Goal: Task Accomplishment & Management: Use online tool/utility

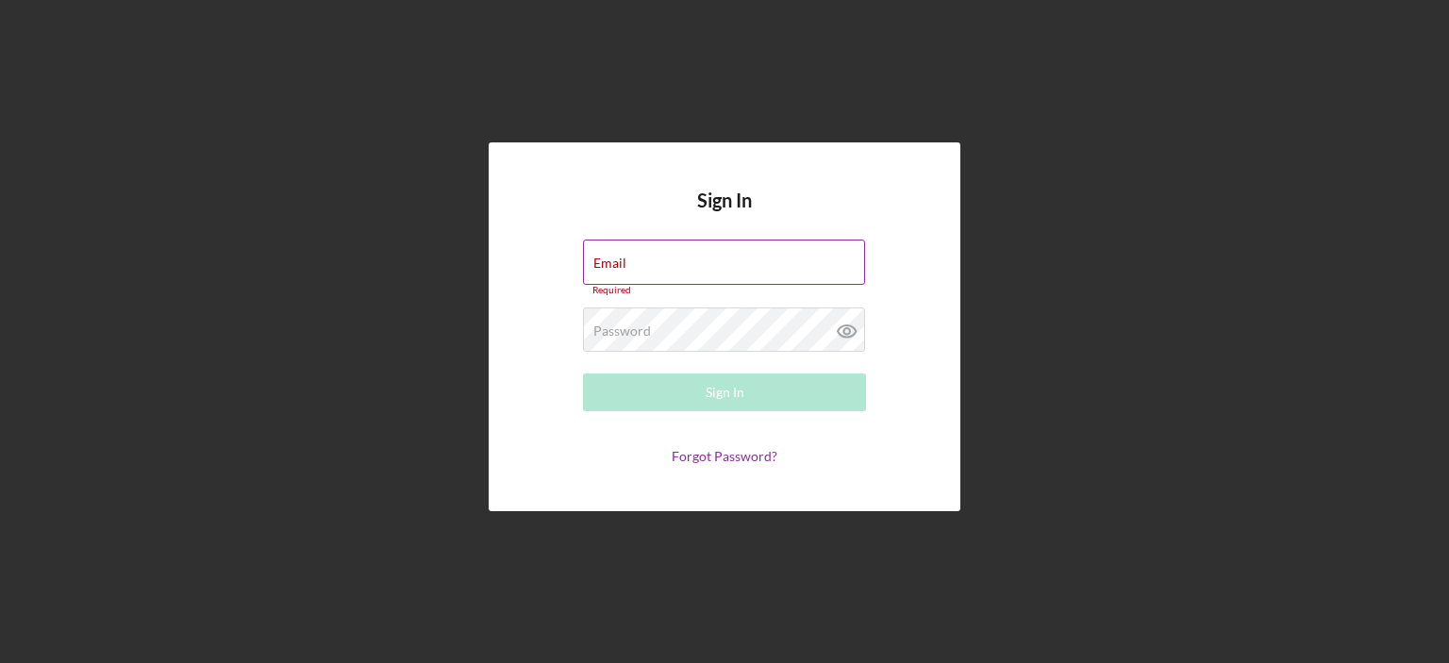
click at [670, 259] on div "Email Required" at bounding box center [724, 268] width 283 height 57
click at [634, 316] on div "Password Required" at bounding box center [724, 331] width 283 height 47
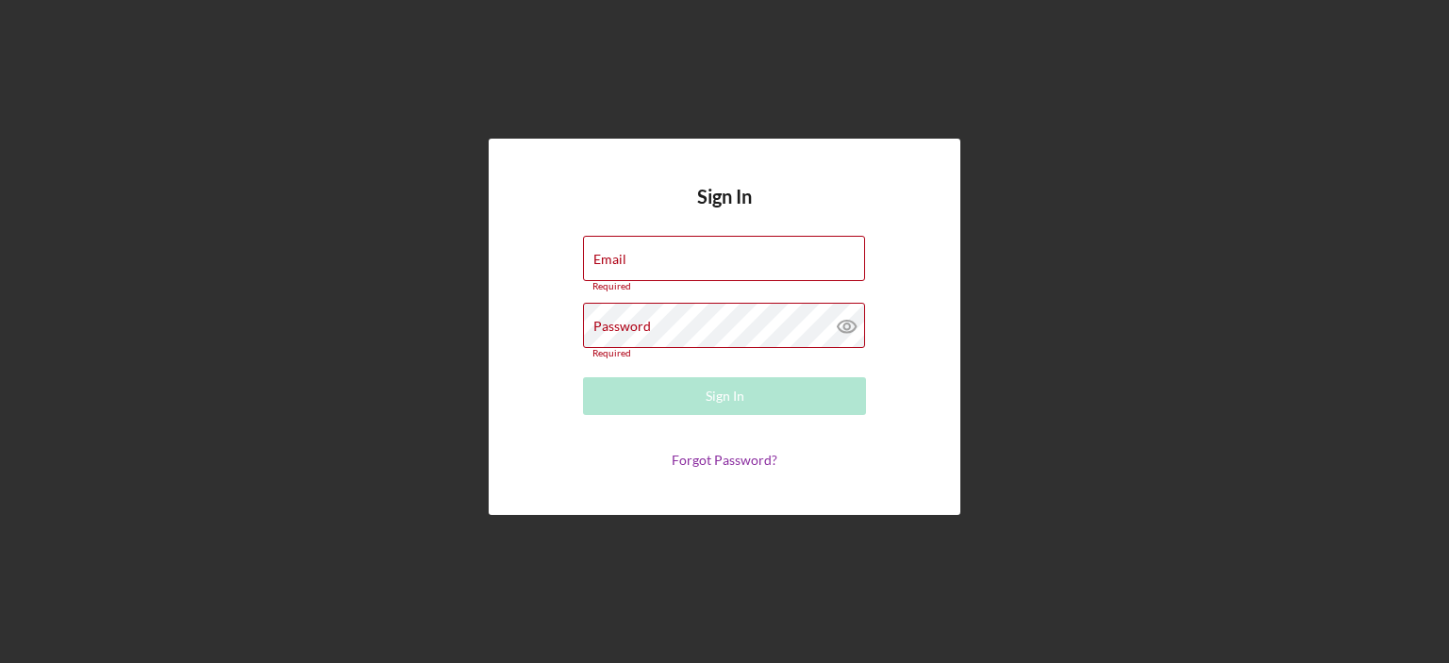
click at [351, 116] on div "Sign In Email Required Password Required Sign In Forgot Password?" at bounding box center [724, 327] width 1430 height 654
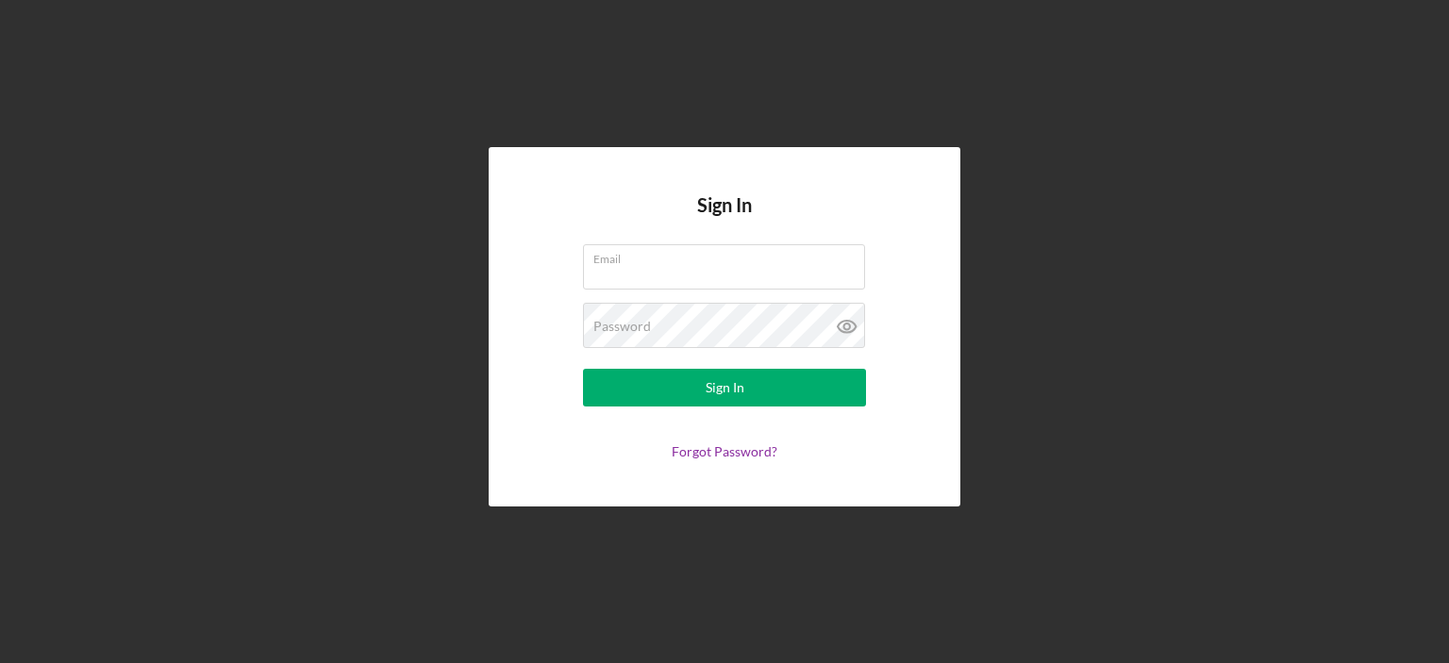
click at [0, 662] on com-1password-button at bounding box center [0, 663] width 0 height 0
type input "[PERSON_NAME][EMAIL_ADDRESS][DOMAIN_NAME]"
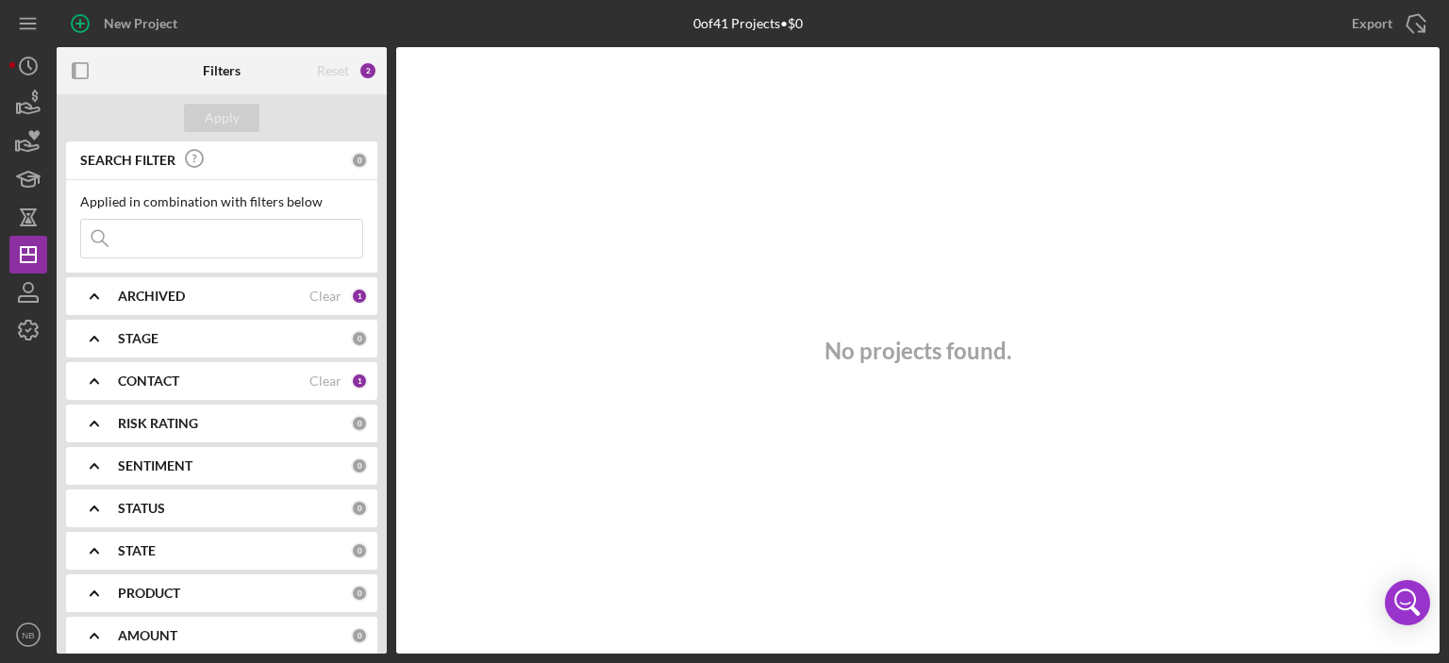
click at [175, 300] on b "ARCHIVED" at bounding box center [151, 296] width 67 height 15
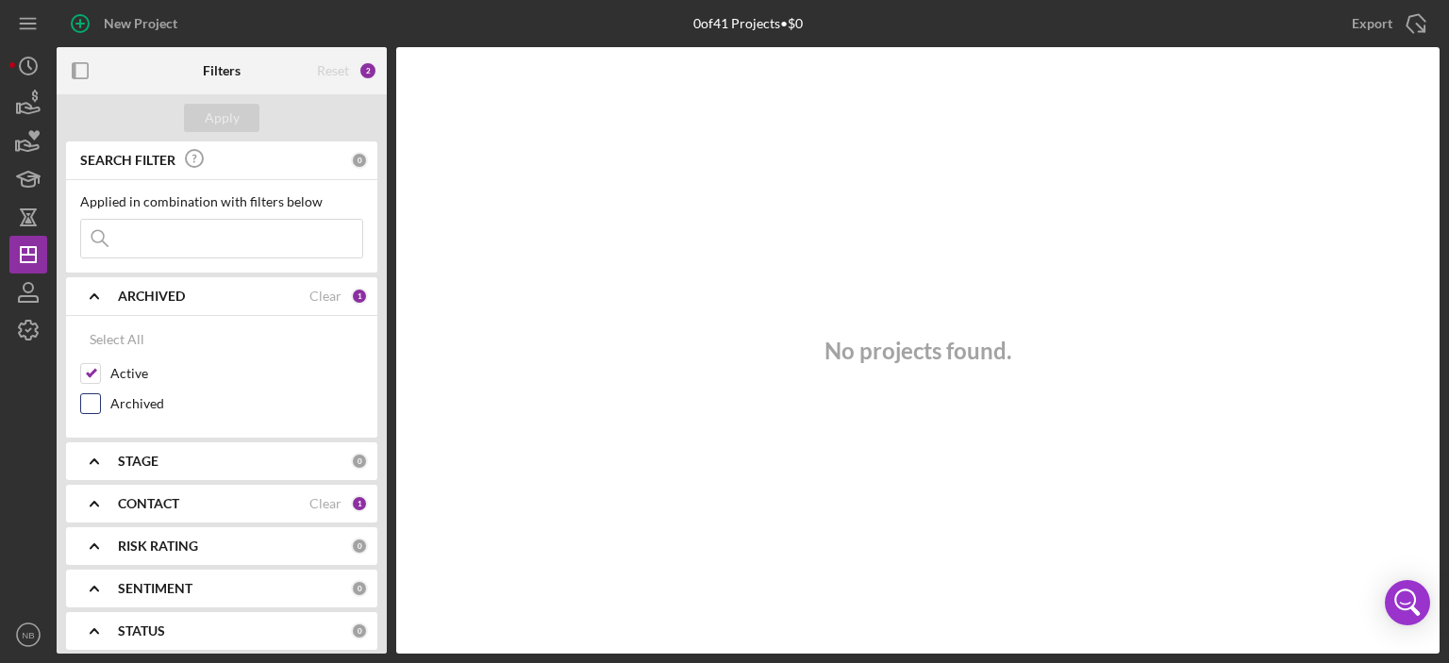
click at [81, 396] on input "Archived" at bounding box center [90, 403] width 19 height 19
checkbox input "true"
click at [87, 291] on icon "Icon/Expander" at bounding box center [94, 296] width 47 height 47
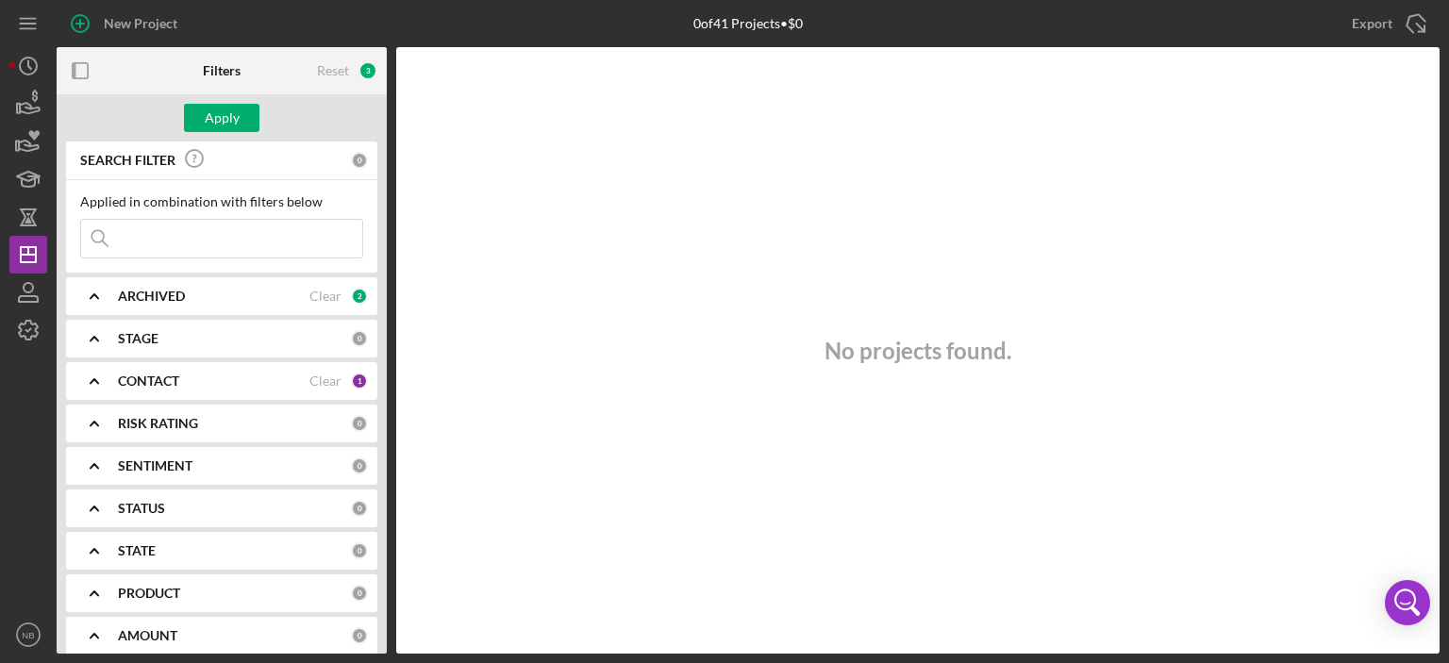
click at [93, 350] on icon "Icon/Expander" at bounding box center [94, 338] width 47 height 47
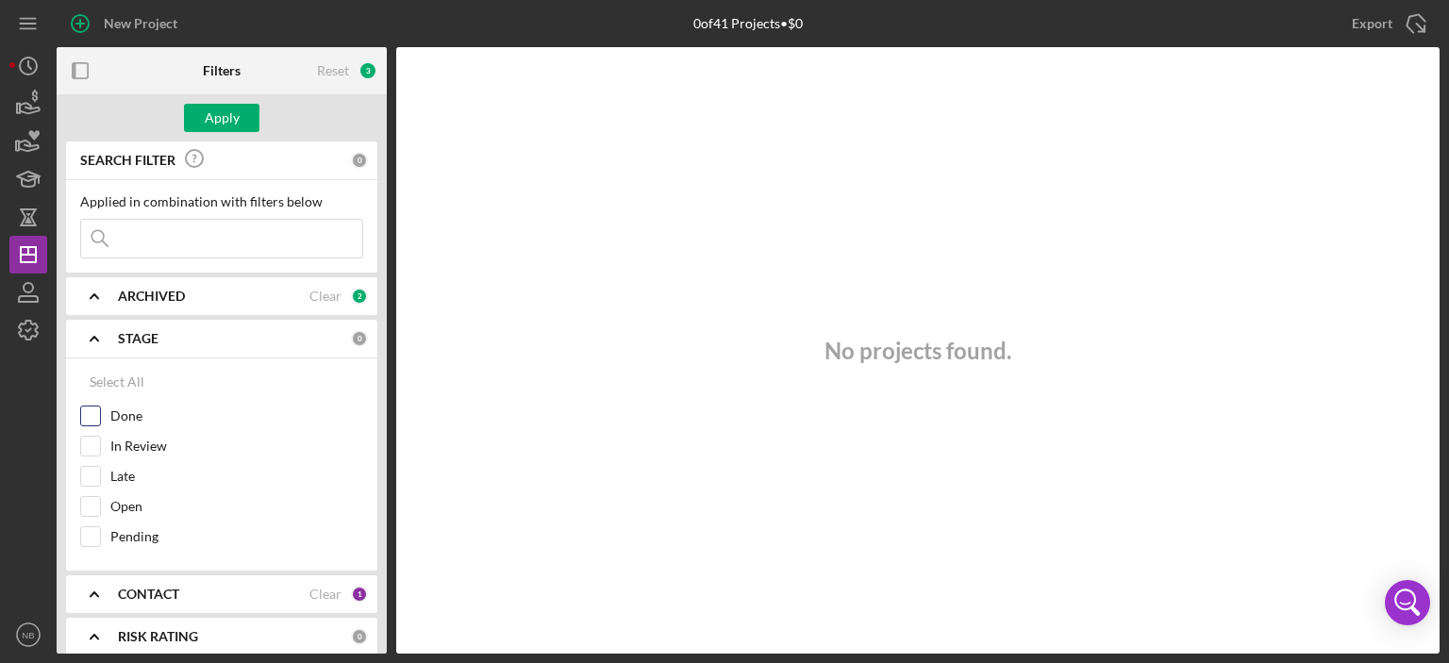
click at [97, 408] on input "Done" at bounding box center [90, 416] width 19 height 19
checkbox input "true"
click at [92, 444] on input "In Review" at bounding box center [90, 446] width 19 height 19
checkbox input "true"
click at [88, 483] on input "Late" at bounding box center [90, 476] width 19 height 19
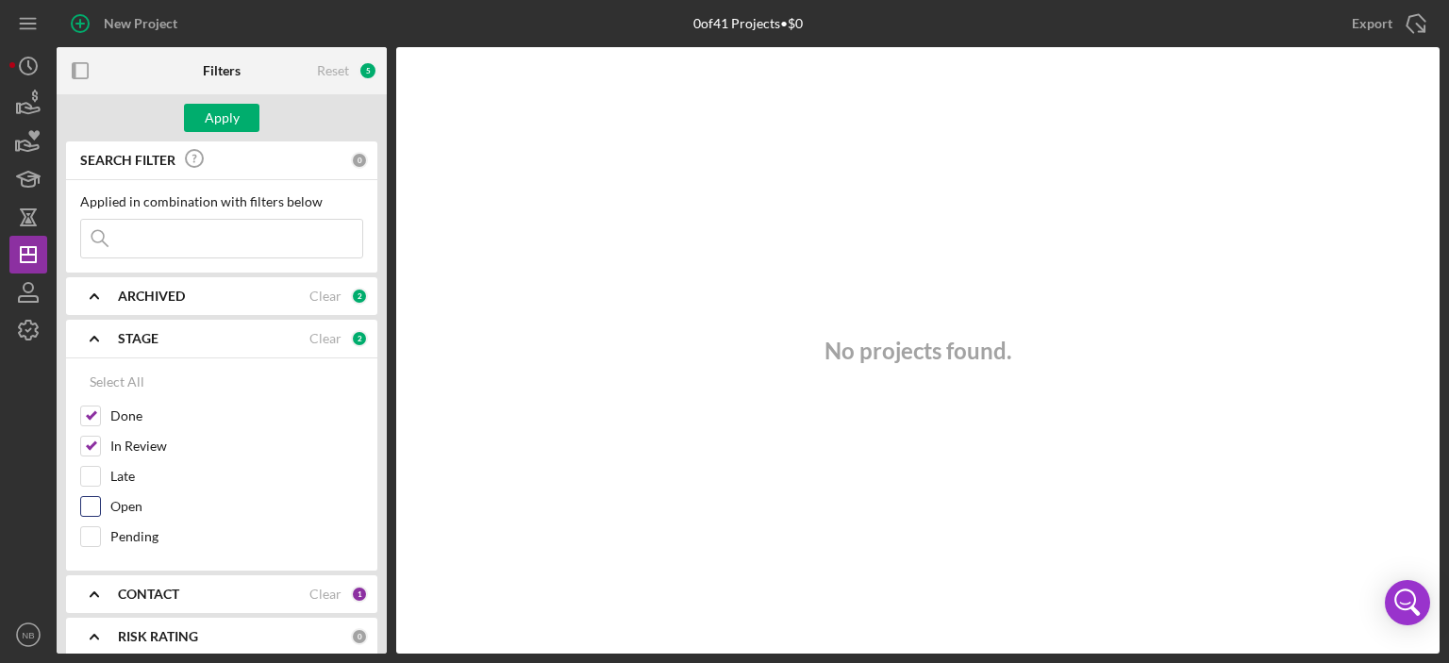
checkbox input "true"
click at [88, 508] on input "Open" at bounding box center [90, 506] width 19 height 19
checkbox input "true"
click at [88, 529] on input "Pending" at bounding box center [90, 536] width 19 height 19
checkbox input "true"
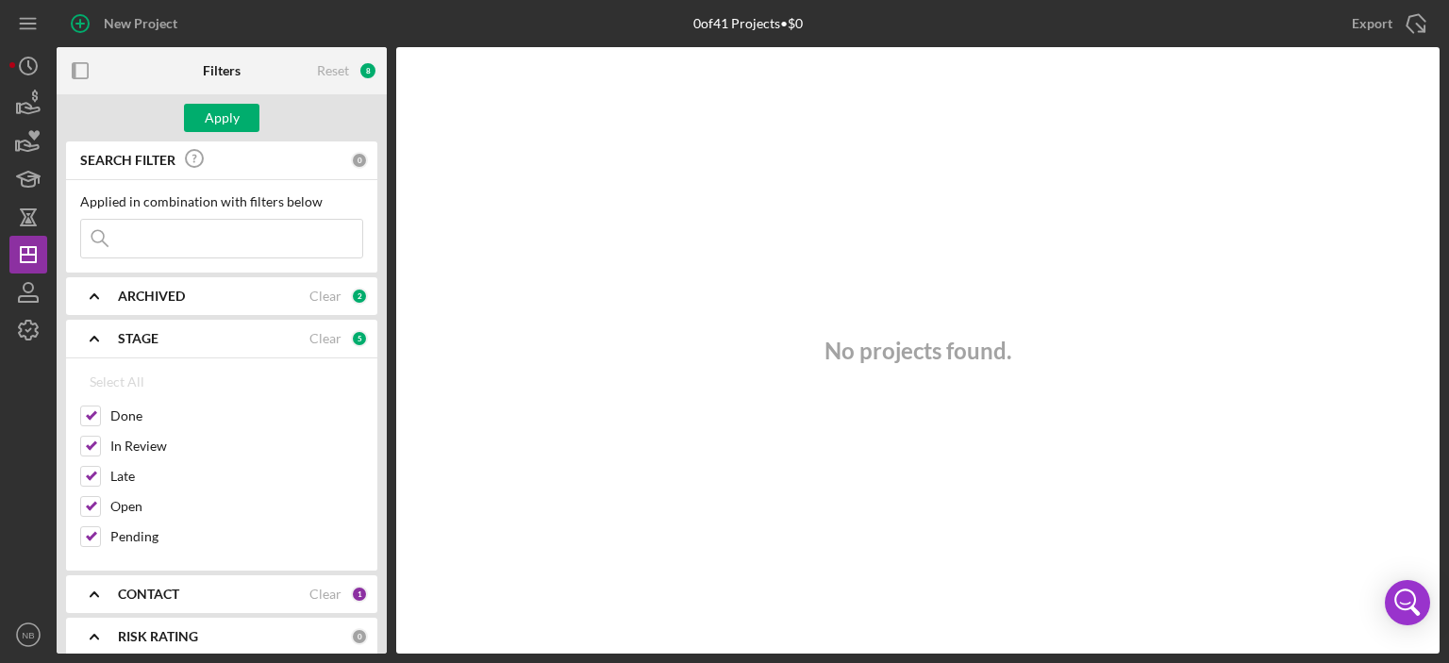
click at [91, 339] on polyline at bounding box center [95, 339] width 8 height 4
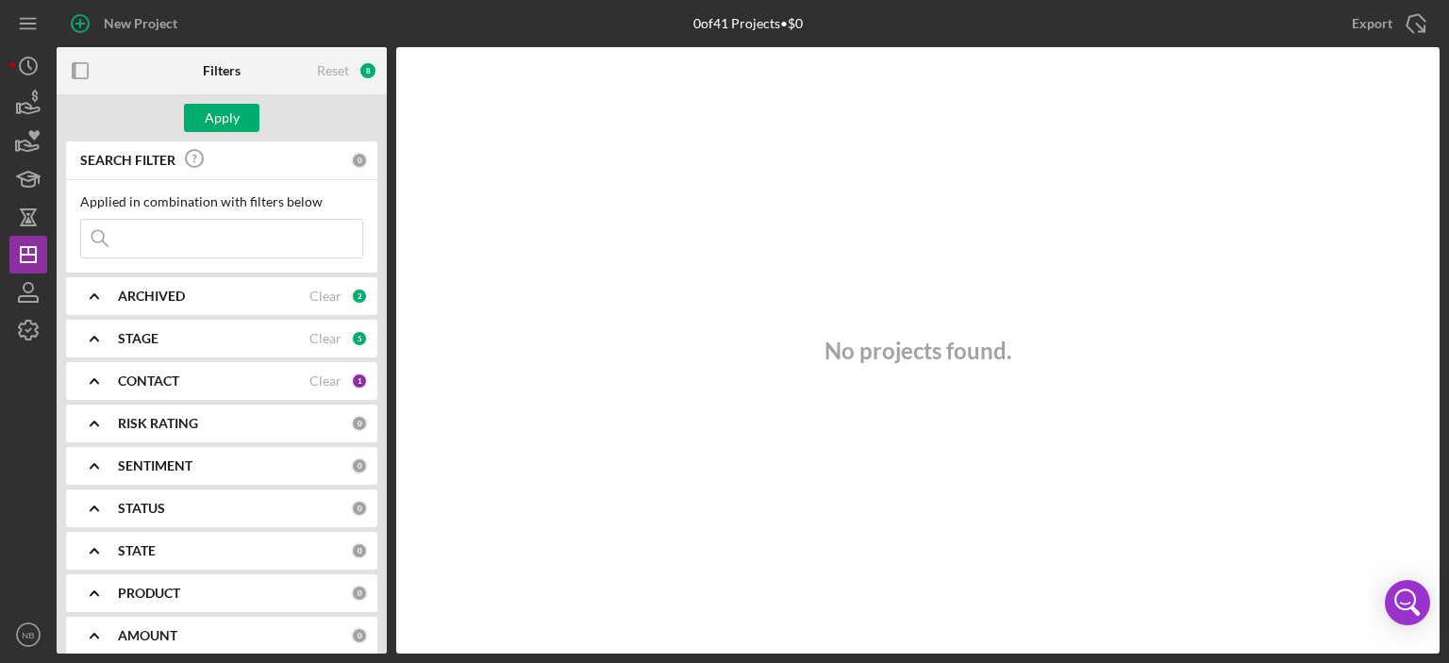
click at [97, 378] on icon "Icon/Expander" at bounding box center [94, 381] width 47 height 47
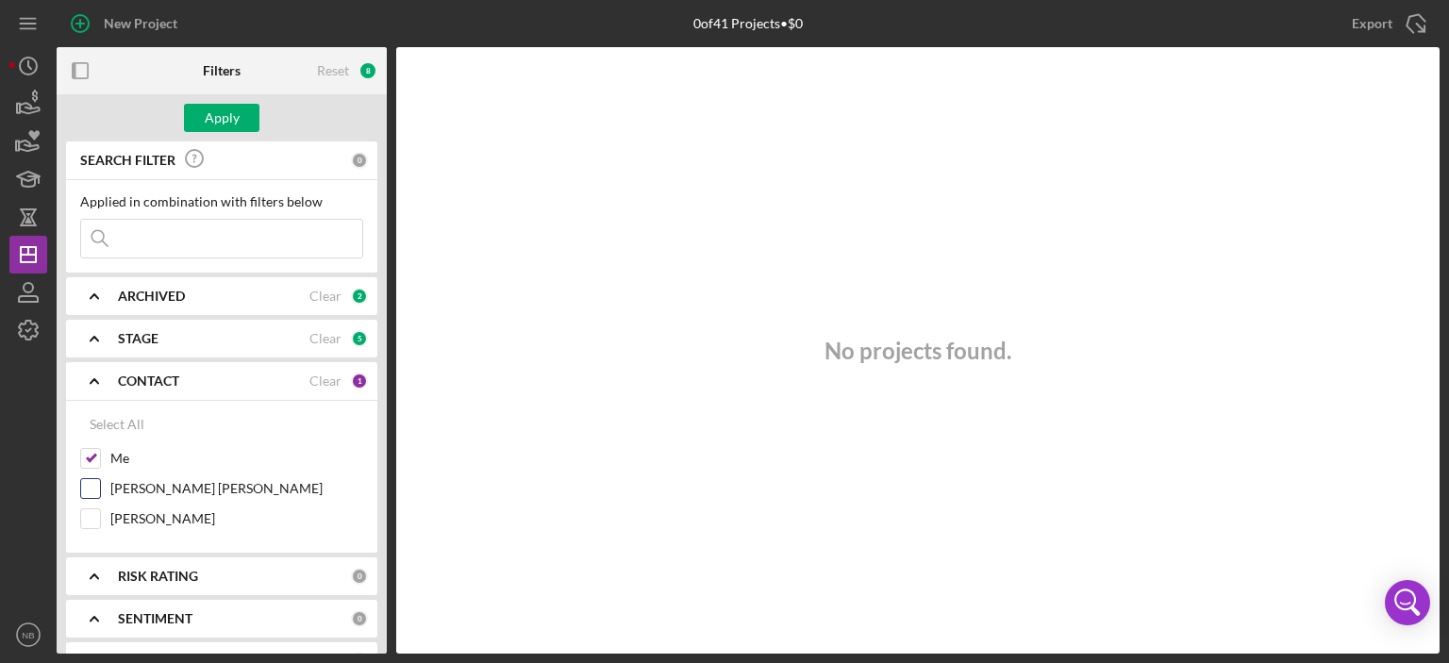
click at [87, 484] on input "[PERSON_NAME] [PERSON_NAME]" at bounding box center [90, 488] width 19 height 19
checkbox input "true"
click at [85, 511] on input "[PERSON_NAME]" at bounding box center [90, 518] width 19 height 19
checkbox input "true"
click at [95, 375] on icon "Icon/Expander" at bounding box center [94, 381] width 47 height 47
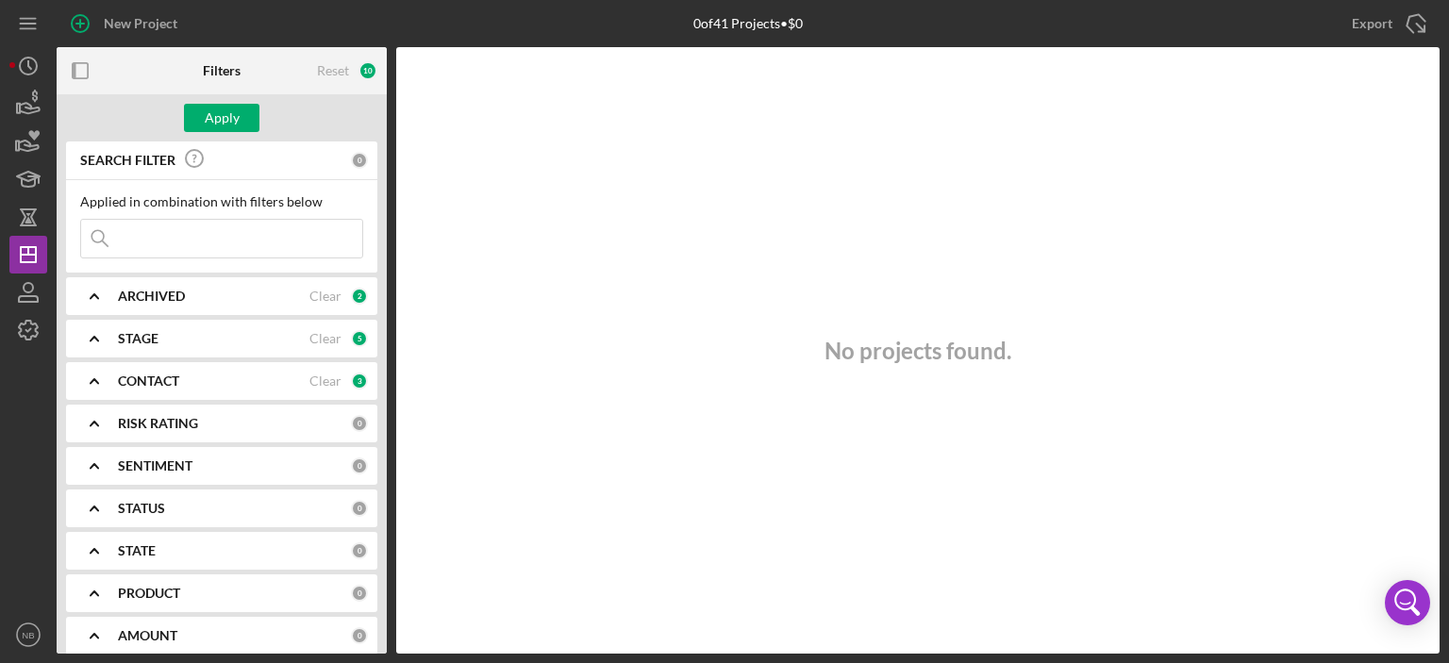
click at [98, 338] on icon "Icon/Expander" at bounding box center [94, 338] width 47 height 47
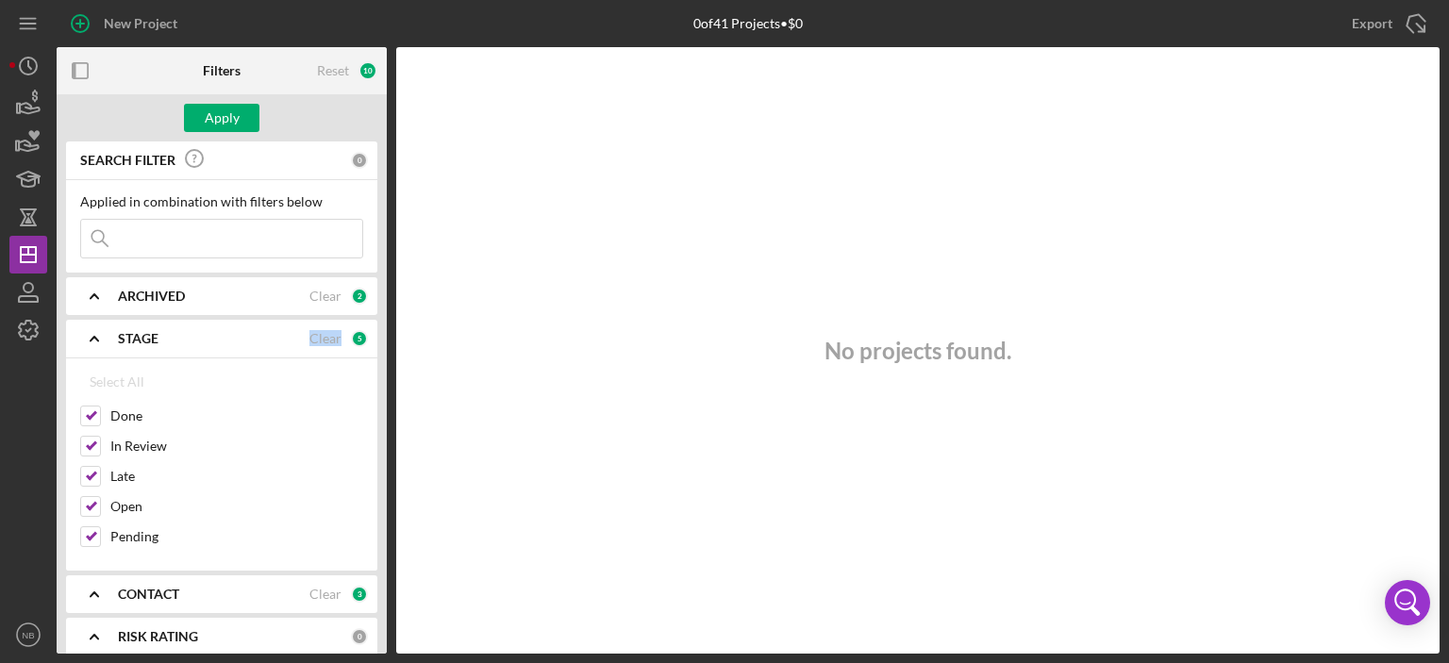
click at [98, 338] on icon "Icon/Expander" at bounding box center [94, 338] width 47 height 47
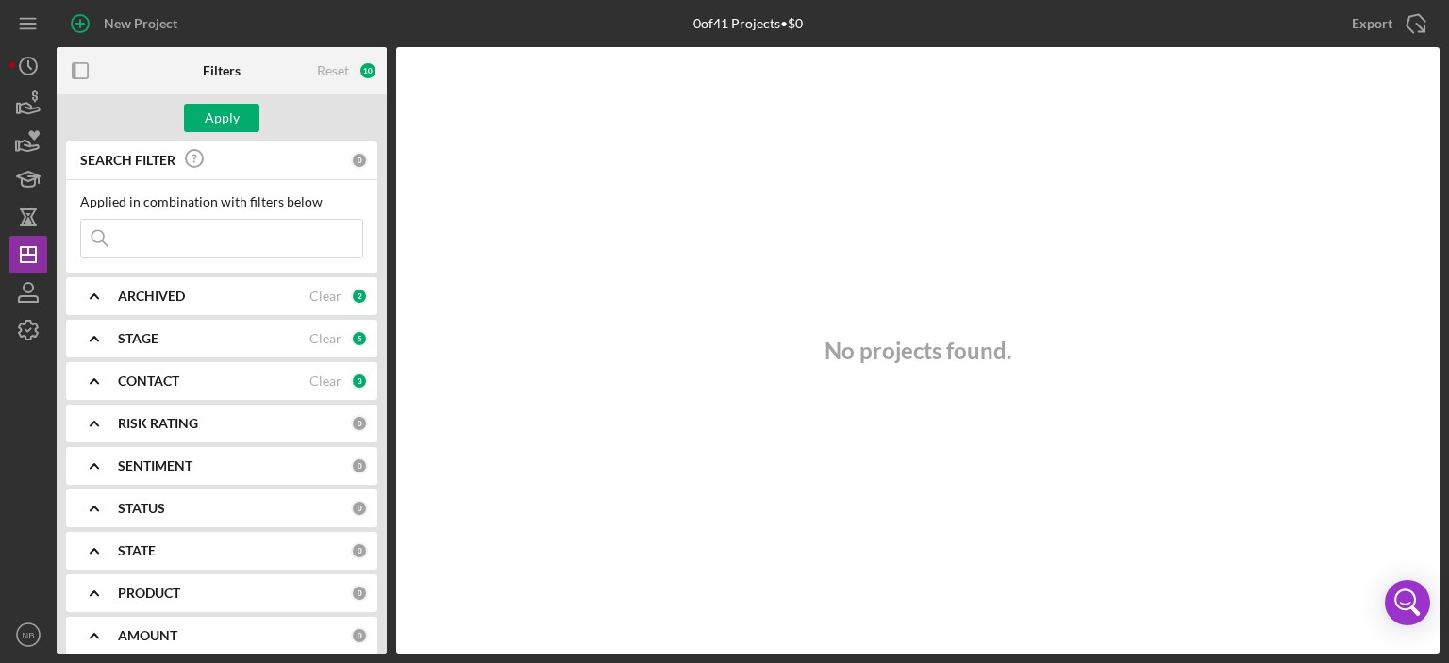
click at [93, 297] on icon "Icon/Expander" at bounding box center [94, 296] width 47 height 47
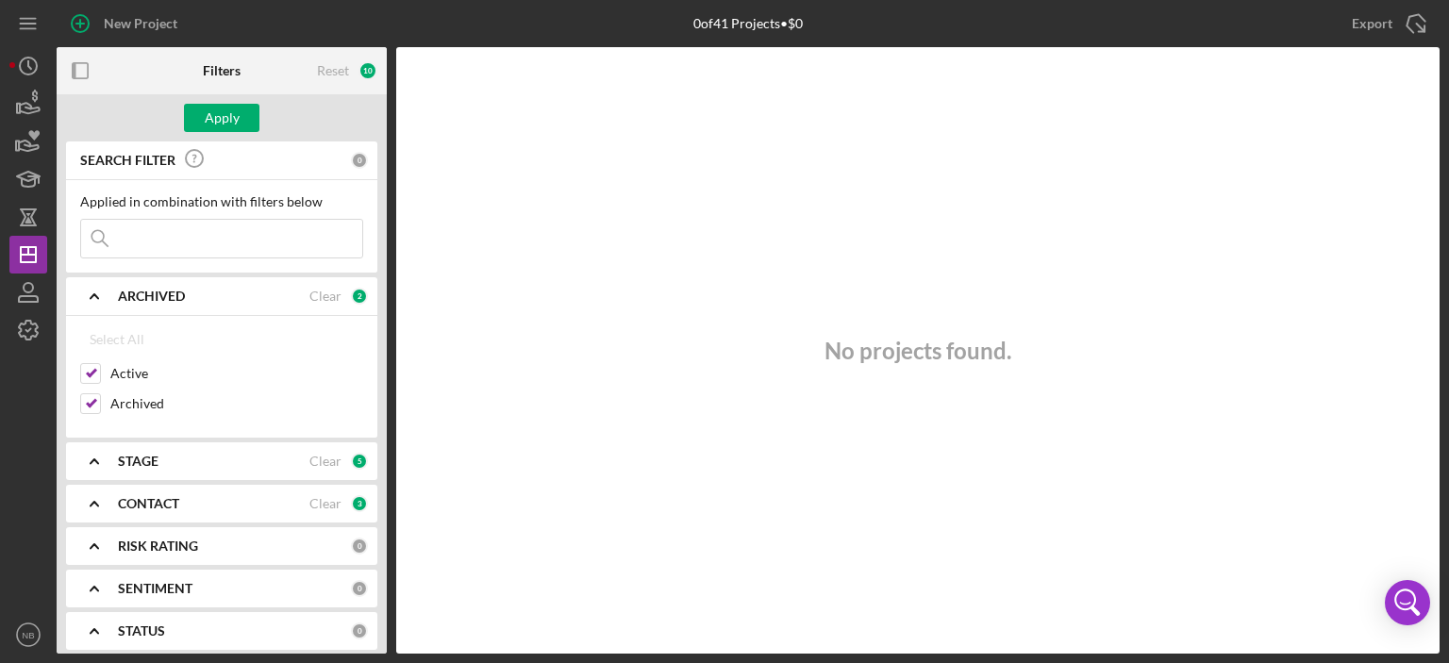
click at [93, 297] on icon "Icon/Expander" at bounding box center [94, 296] width 47 height 47
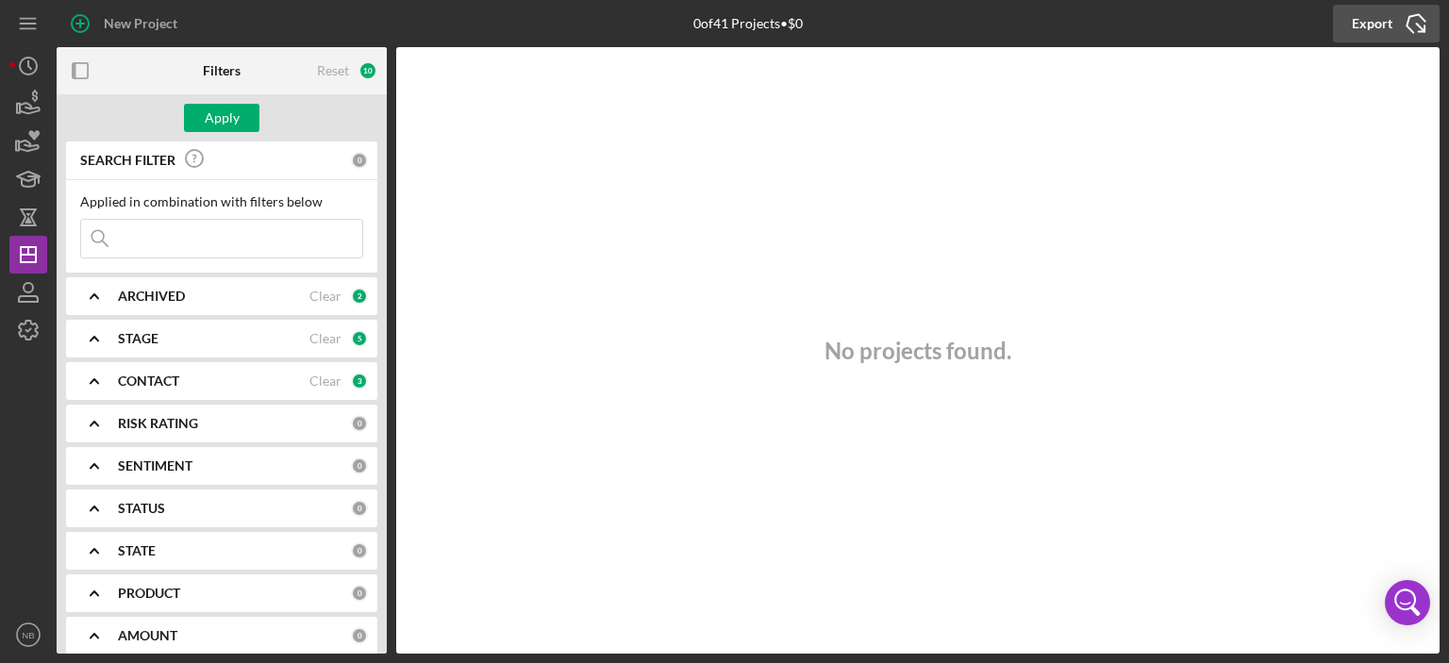
click at [1416, 25] on icon "Icon/Export" at bounding box center [1415, 23] width 47 height 47
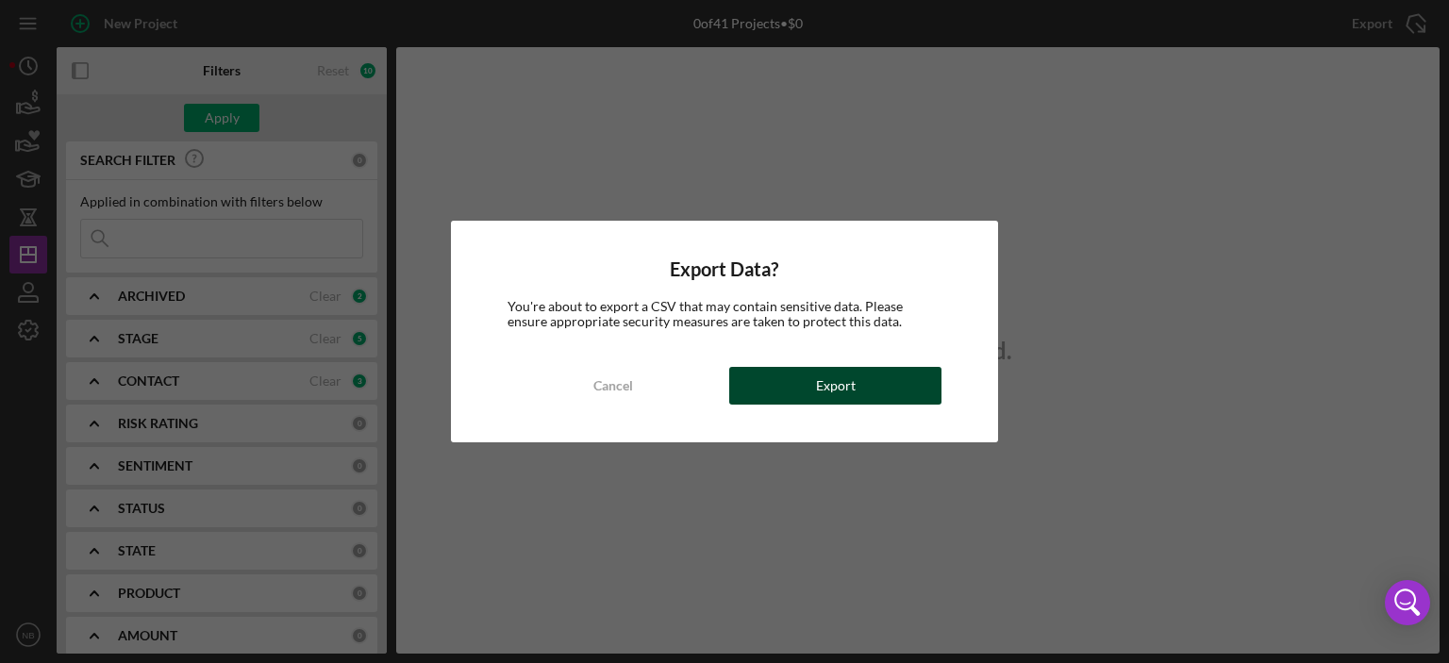
click at [852, 396] on div "Export" at bounding box center [836, 386] width 40 height 38
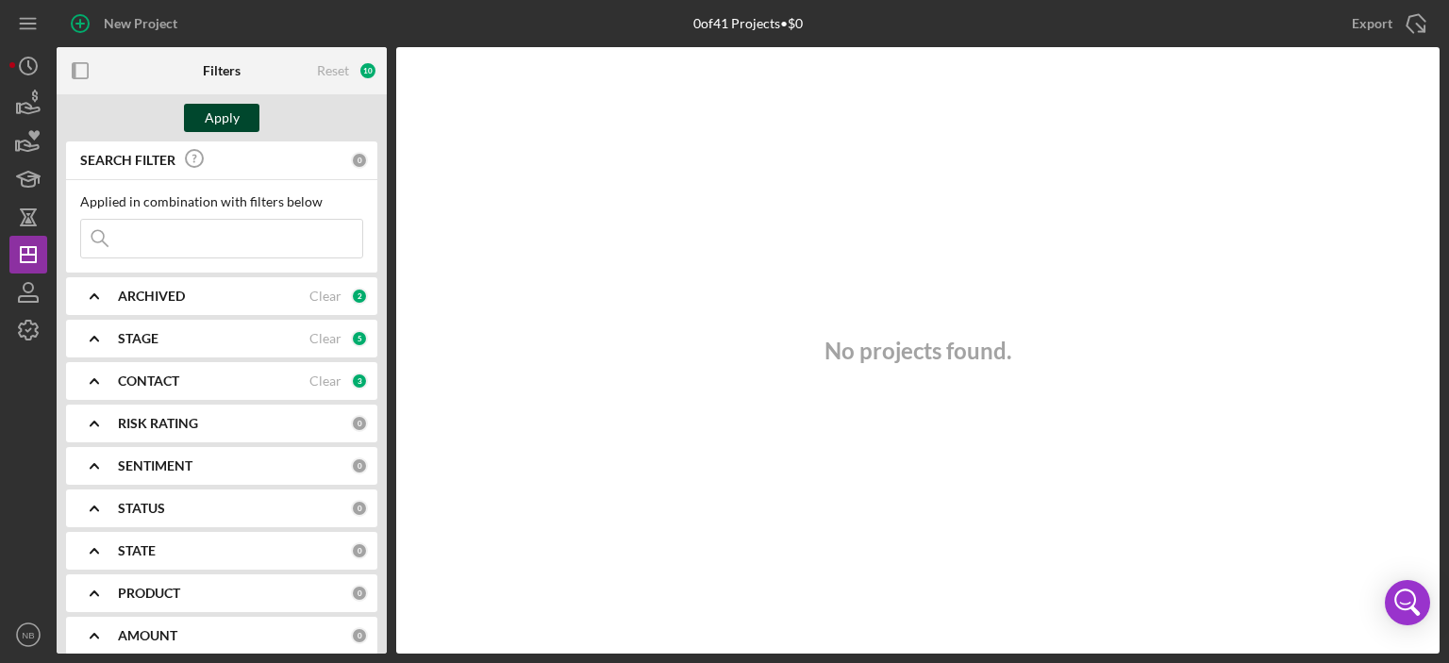
click at [225, 120] on div "Apply" at bounding box center [222, 118] width 35 height 28
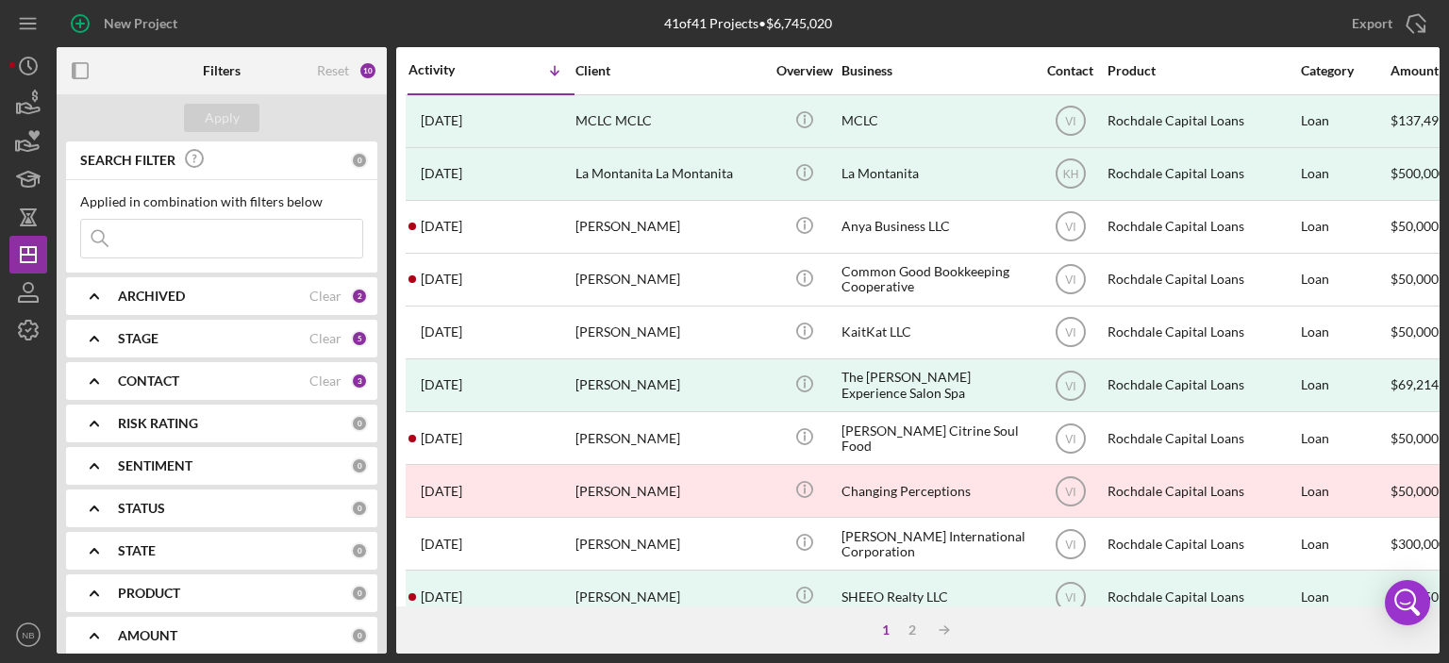
click at [232, 297] on div "ARCHIVED" at bounding box center [213, 296] width 191 height 15
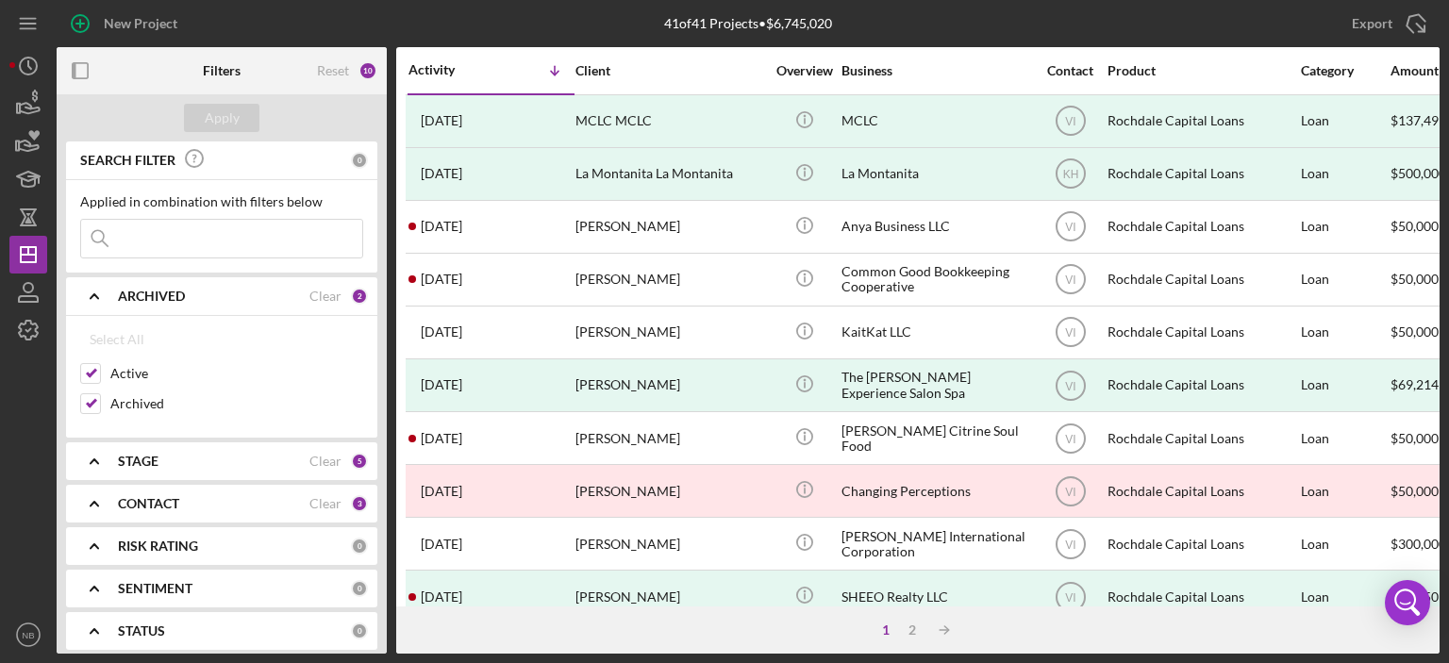
click at [232, 297] on div "ARCHIVED" at bounding box center [213, 296] width 191 height 15
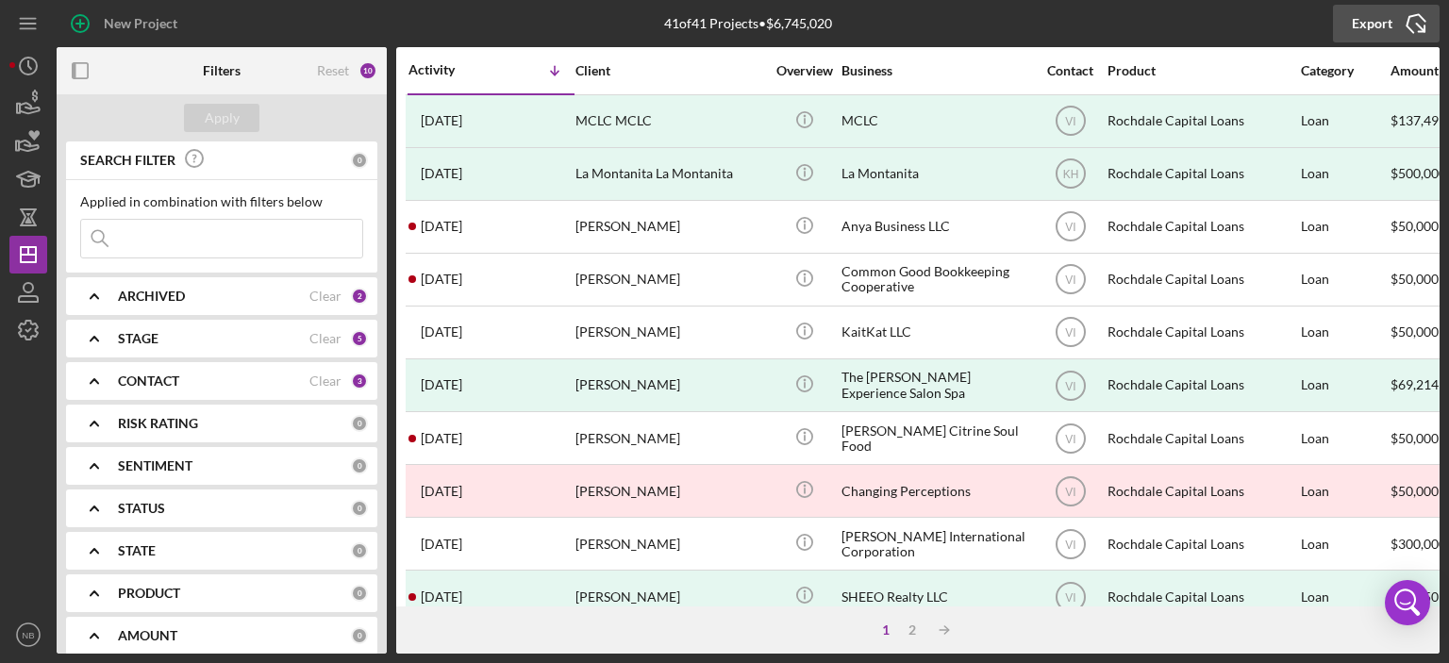
click at [1406, 29] on icon "Icon/Export" at bounding box center [1415, 23] width 47 height 47
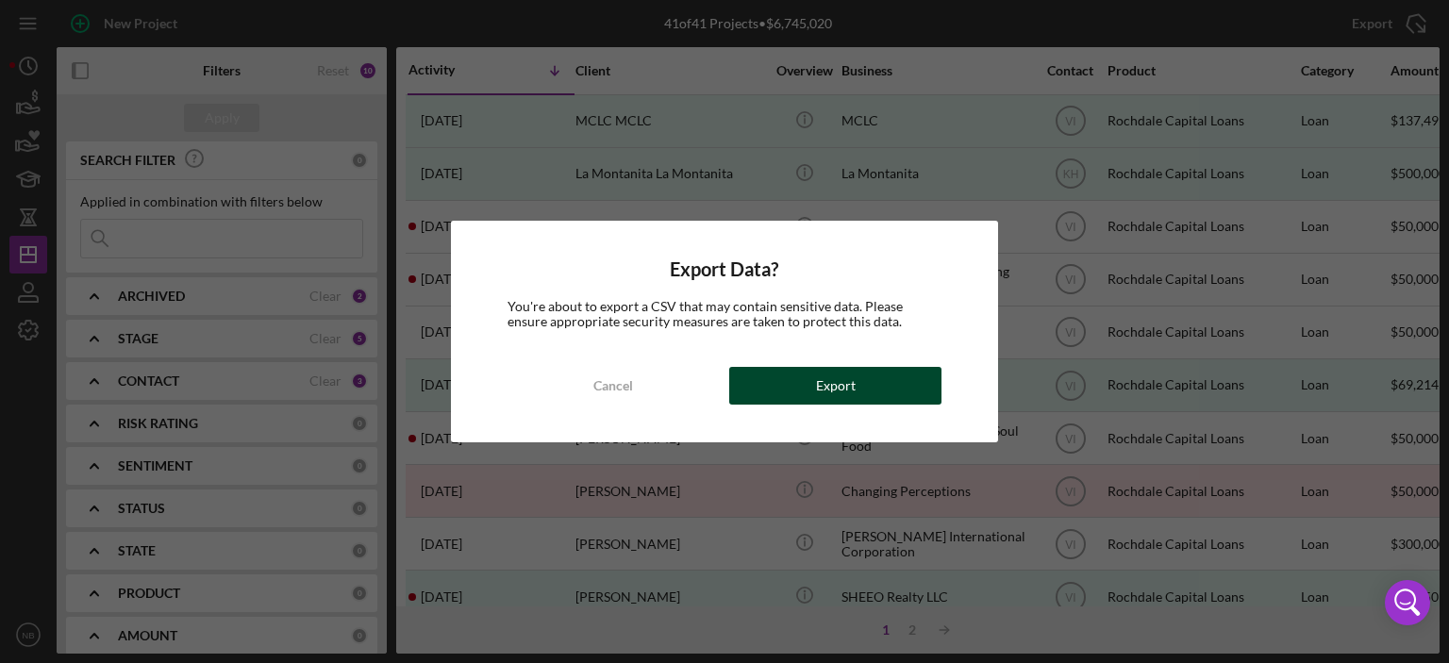
click at [855, 376] on button "Export" at bounding box center [835, 386] width 212 height 38
